Goal: Navigation & Orientation: Find specific page/section

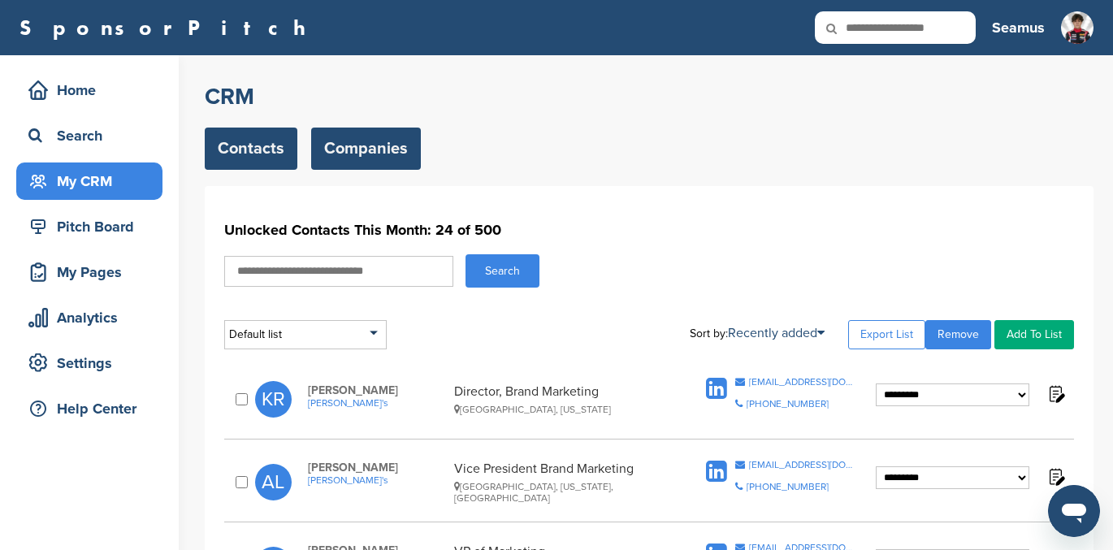
click at [350, 137] on link "Companies" at bounding box center [366, 149] width 110 height 42
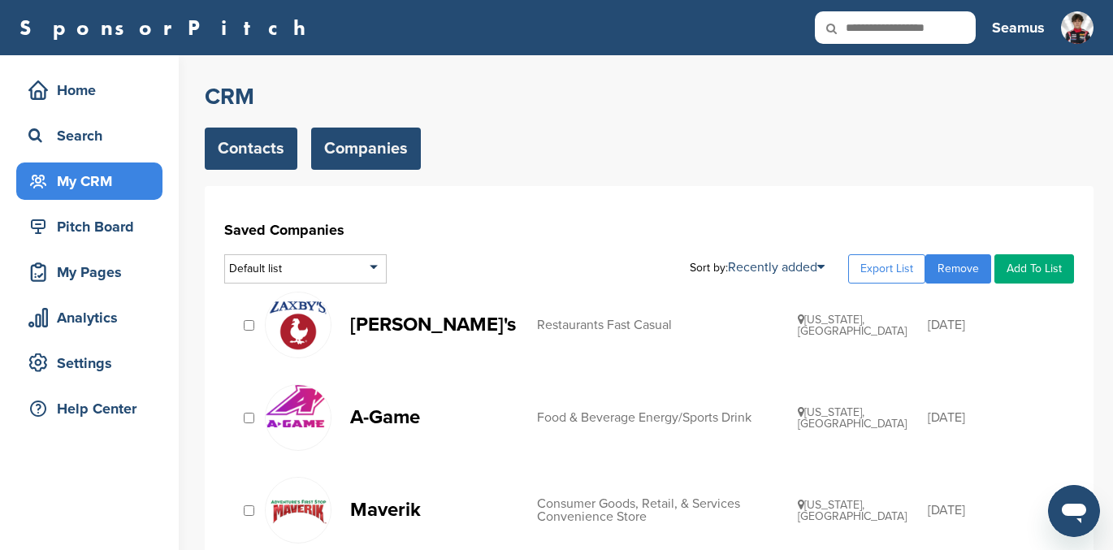
click at [232, 155] on link "Contacts" at bounding box center [251, 149] width 93 height 42
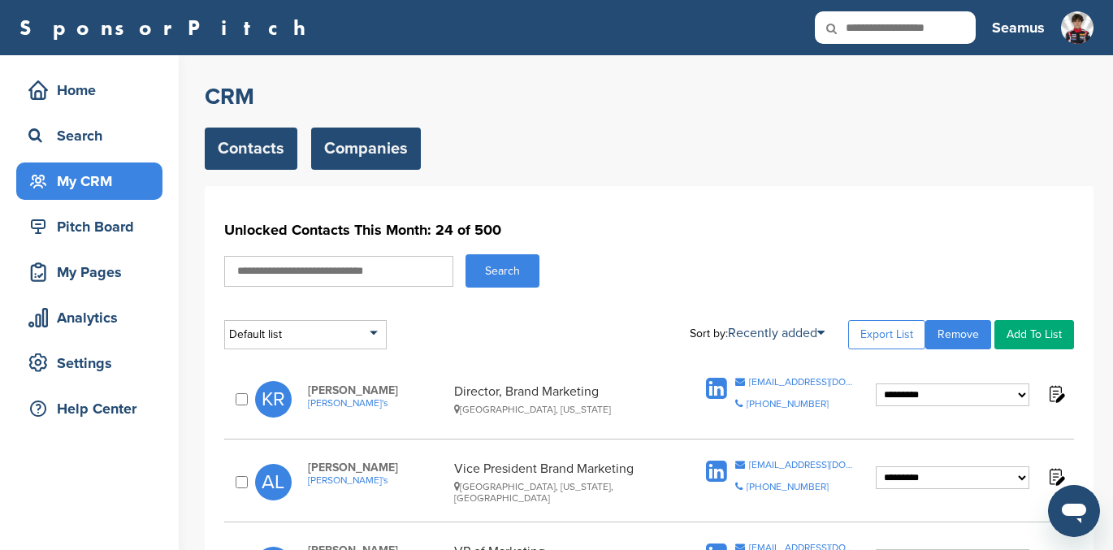
click at [363, 141] on link "Companies" at bounding box center [366, 149] width 110 height 42
